Goal: Find specific page/section

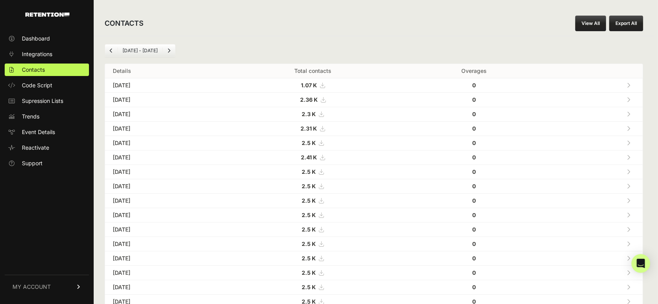
click at [307, 173] on td "2.5 K" at bounding box center [312, 172] width 181 height 14
click at [403, 158] on td "2.41 K" at bounding box center [312, 158] width 181 height 14
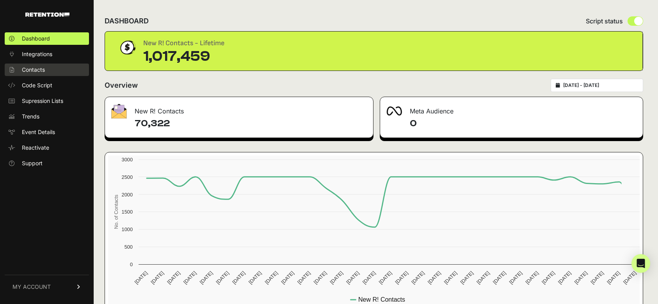
click at [28, 68] on span "Contacts" at bounding box center [33, 70] width 23 height 8
